Goal: Task Accomplishment & Management: Use online tool/utility

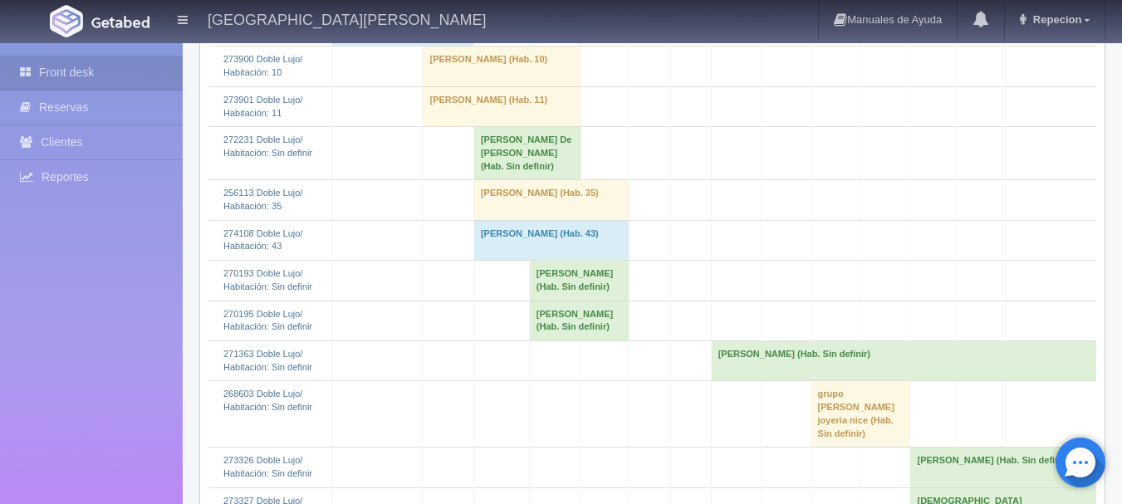
scroll to position [498, 0]
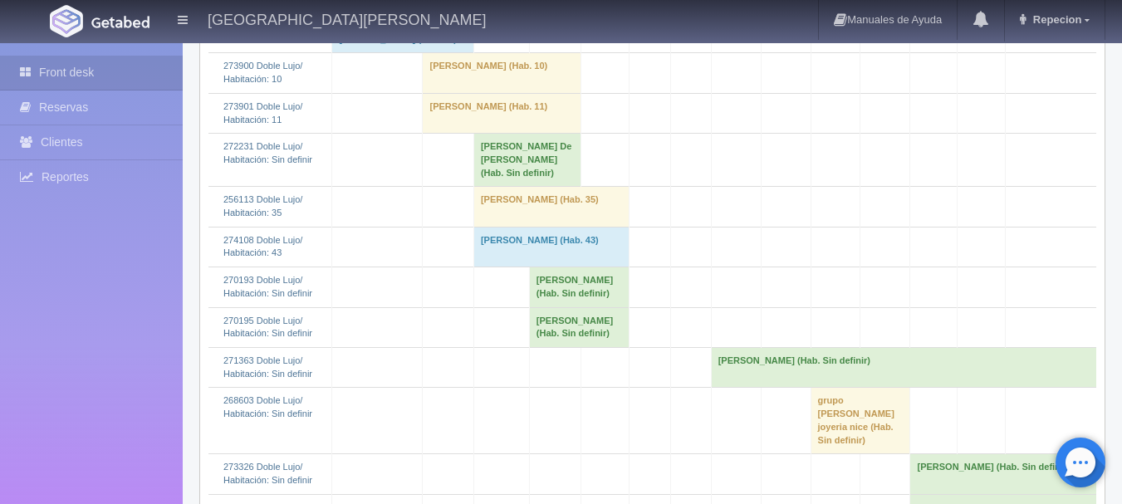
click at [516, 187] on td "Maria De Lourdes Juarez Navarro (Hab. Sin definir)" at bounding box center [526, 160] width 107 height 53
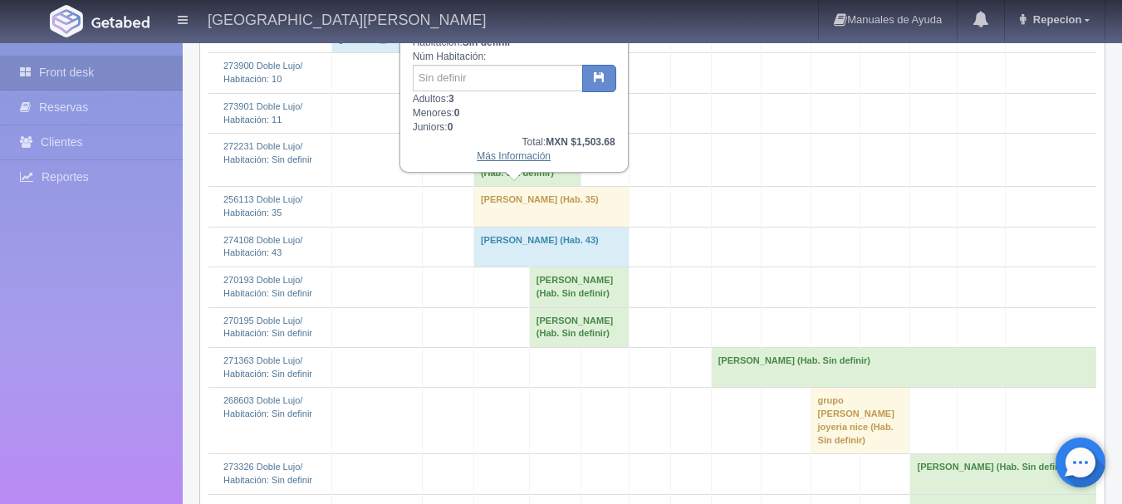
click at [516, 159] on link "Más Información" at bounding box center [514, 156] width 74 height 12
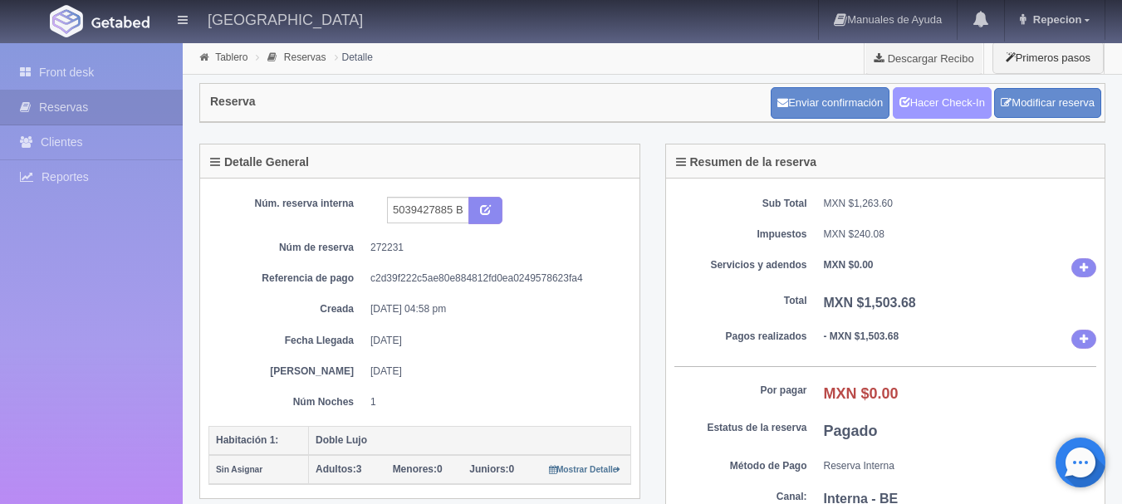
click at [921, 102] on link "Hacer Check-In" at bounding box center [941, 103] width 99 height 32
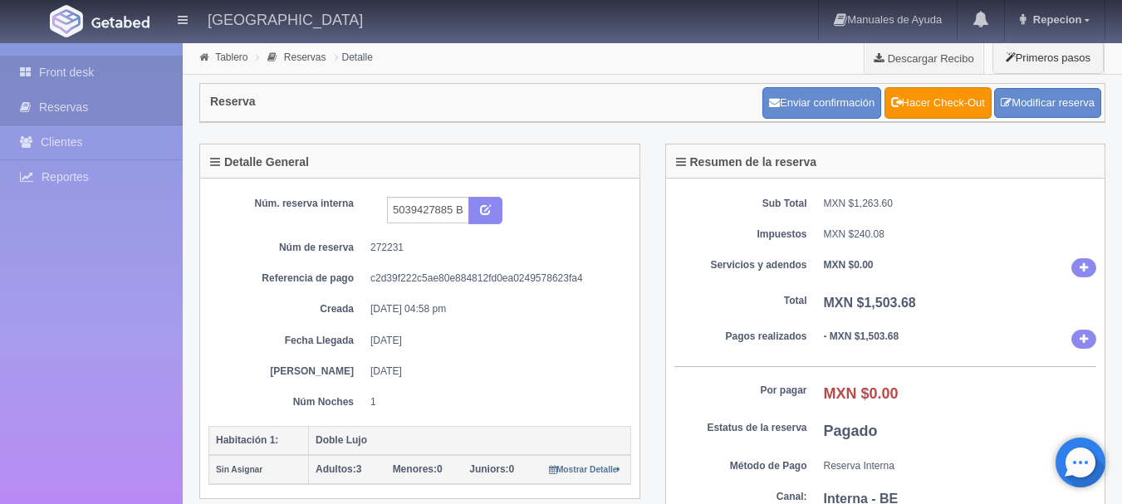
click at [72, 64] on link "Front desk" at bounding box center [91, 73] width 183 height 34
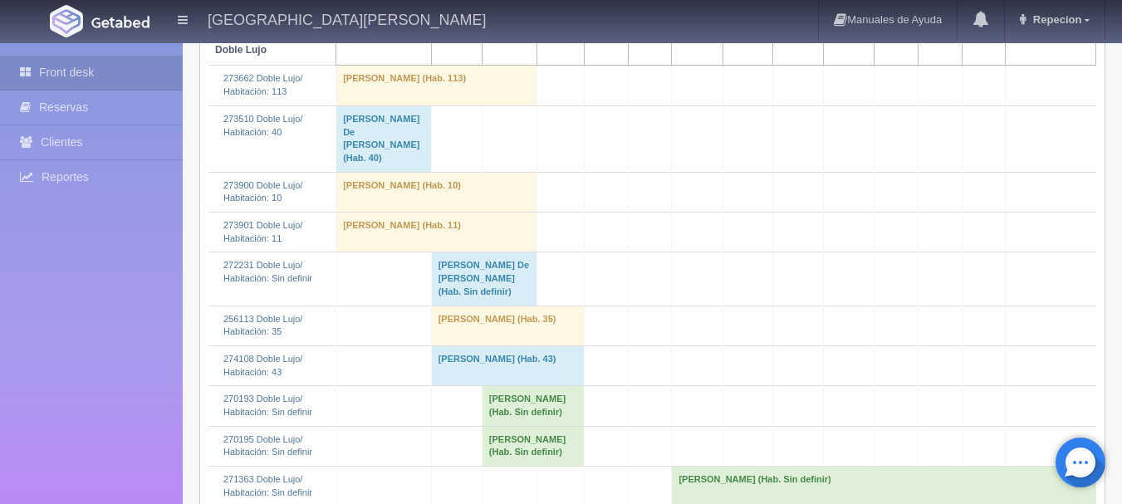
scroll to position [249, 0]
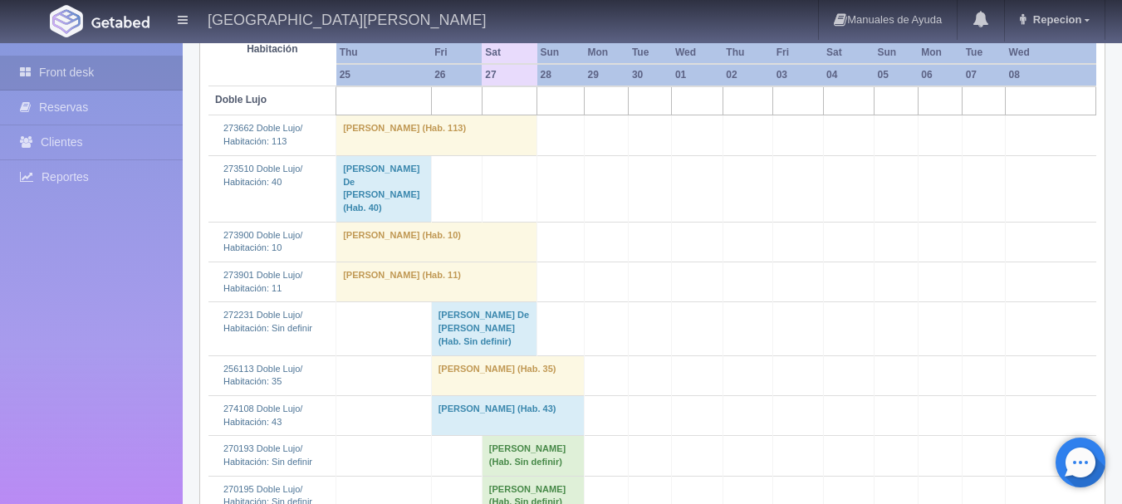
click at [444, 341] on td "[PERSON_NAME] De [PERSON_NAME] (Hab. Sin definir)" at bounding box center [483, 328] width 105 height 53
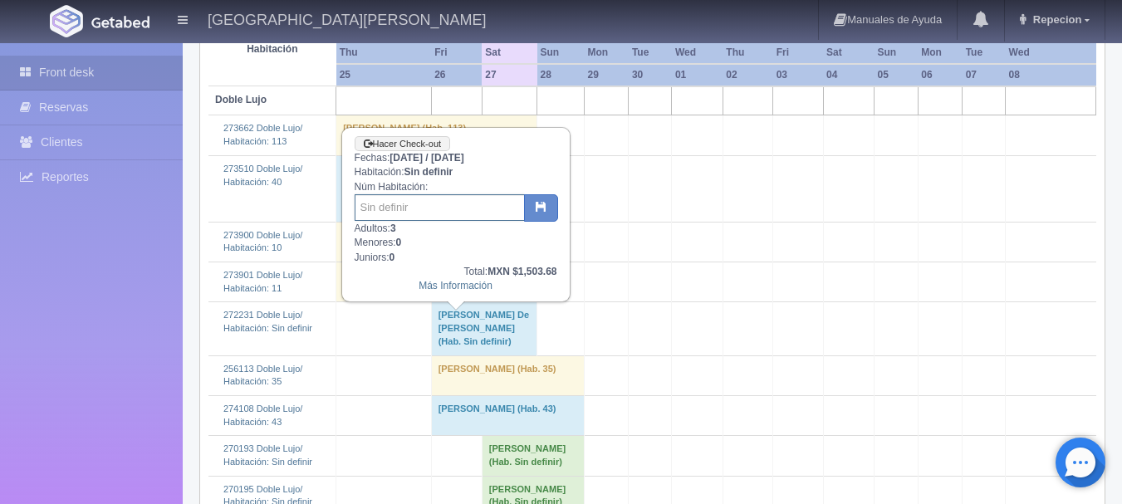
click at [438, 205] on input "text" at bounding box center [440, 207] width 170 height 27
type input "40"
click at [535, 208] on button "button" at bounding box center [541, 208] width 34 height 28
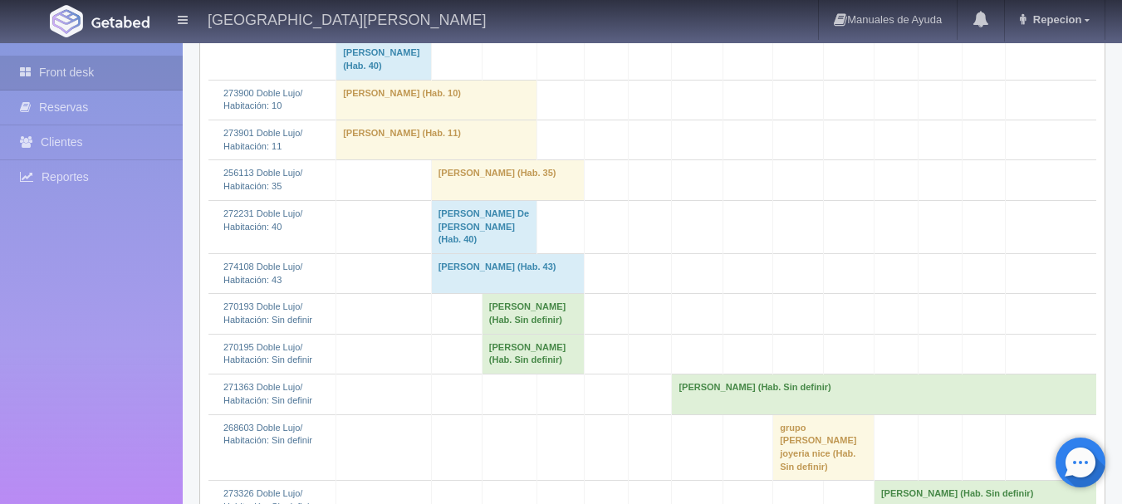
scroll to position [415, 0]
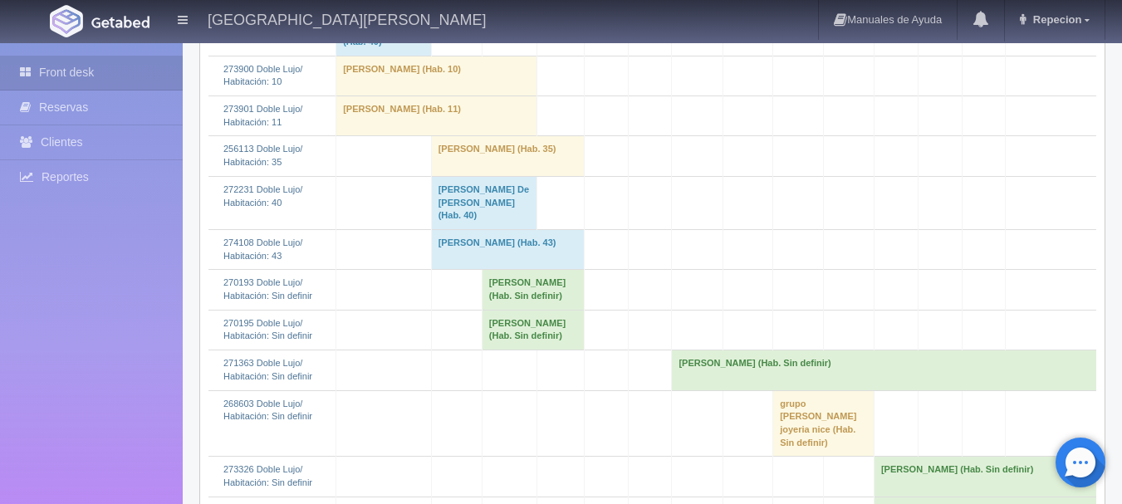
click at [431, 215] on td "[PERSON_NAME] De [PERSON_NAME] (Hab. 40)" at bounding box center [483, 202] width 105 height 53
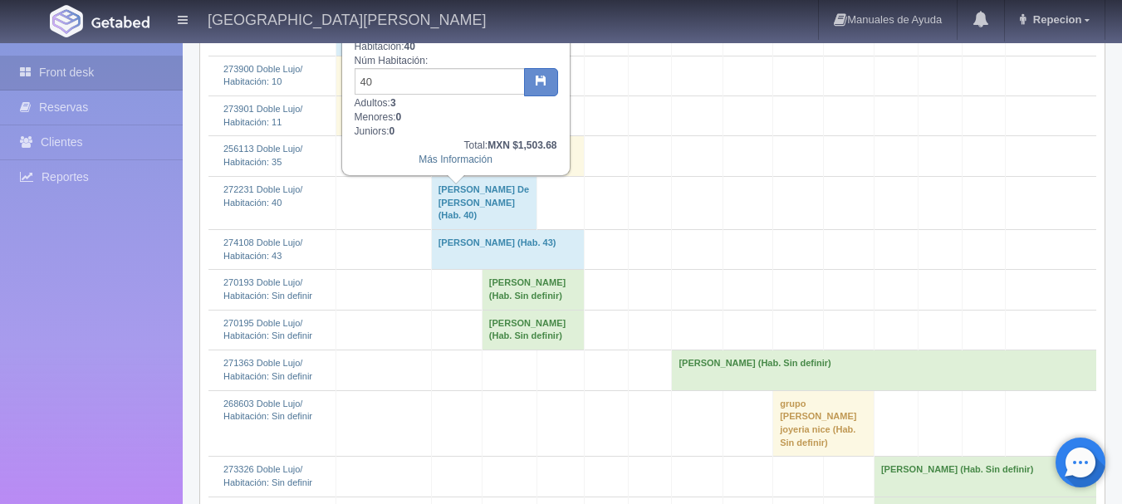
click at [447, 200] on td "[PERSON_NAME] De [PERSON_NAME] (Hab. 40)" at bounding box center [483, 202] width 105 height 53
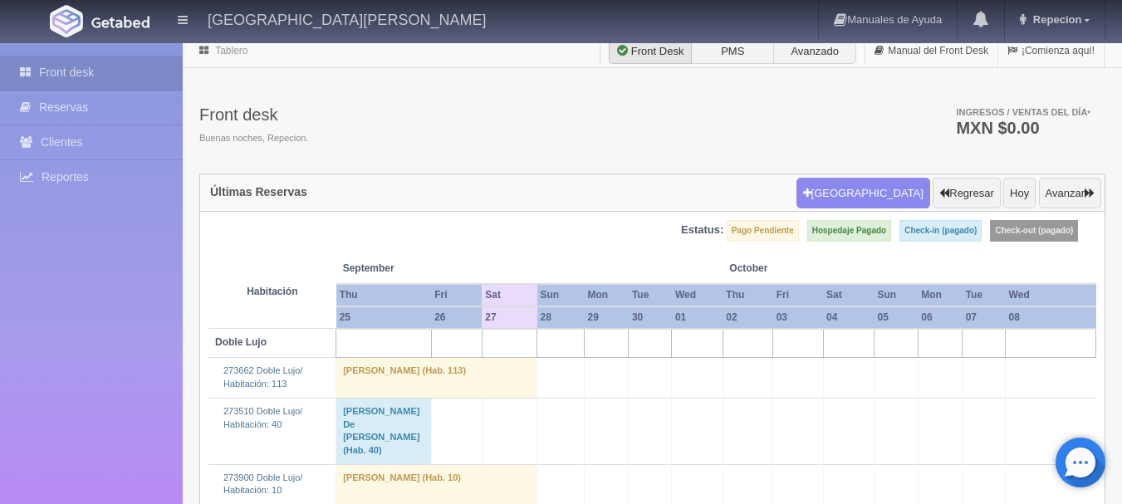
scroll to position [0, 0]
